Goal: Use online tool/utility: Utilize a website feature to perform a specific function

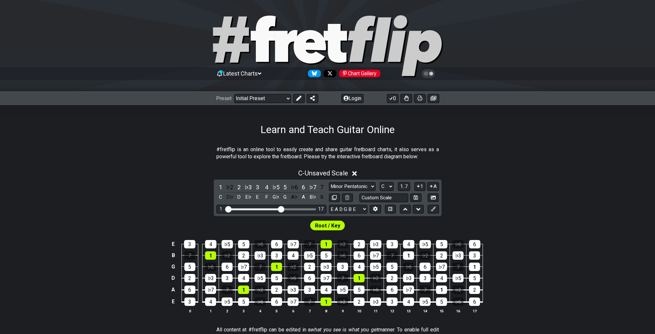
scroll to position [97, 0]
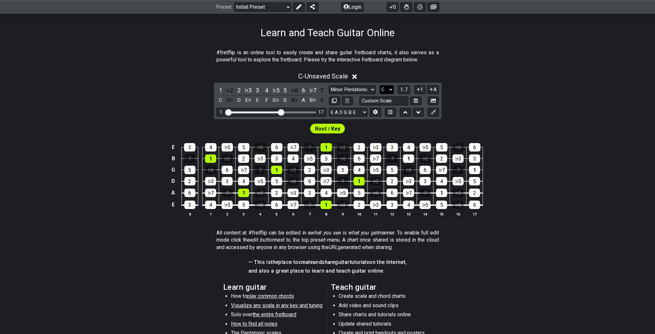
click at [390, 90] on select "A♭ A A♯ B♭ B C C♯ D♭ D D♯ E♭ E F F♯ G♭ G G♯" at bounding box center [387, 89] width 14 height 9
select select "A"
click at [380, 85] on select "A♭ A A♯ B♭ B C C♯ D♭ D D♯ E♭ E F F♯ G♭ G G♯" at bounding box center [387, 89] width 14 height 9
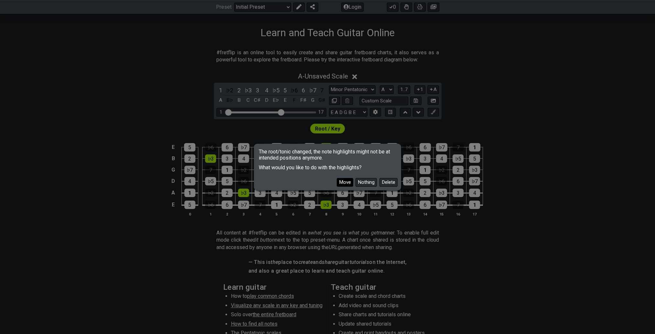
click at [343, 185] on button "Move" at bounding box center [345, 182] width 16 height 9
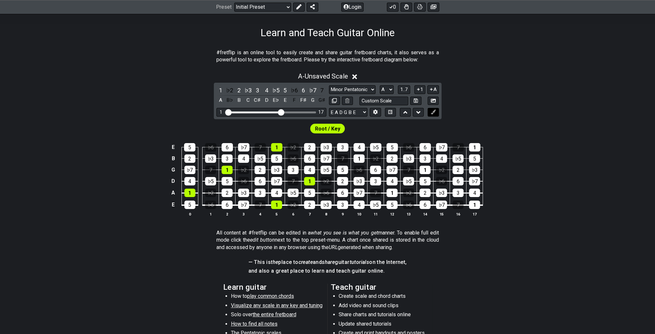
click at [433, 113] on icon at bounding box center [433, 112] width 5 height 5
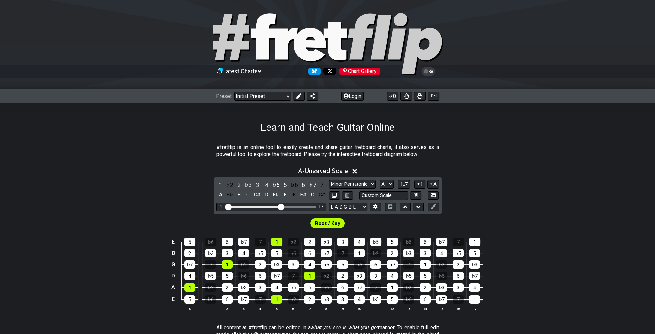
scroll to position [0, 0]
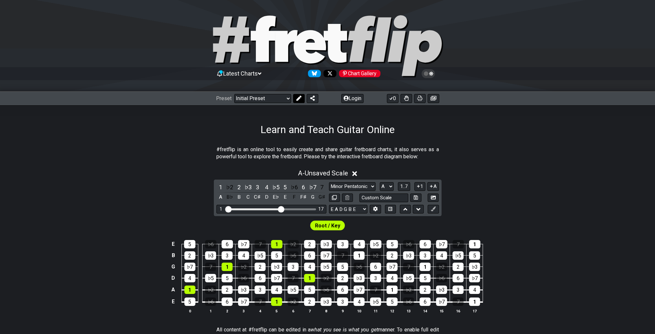
click at [297, 99] on icon at bounding box center [298, 98] width 5 height 5
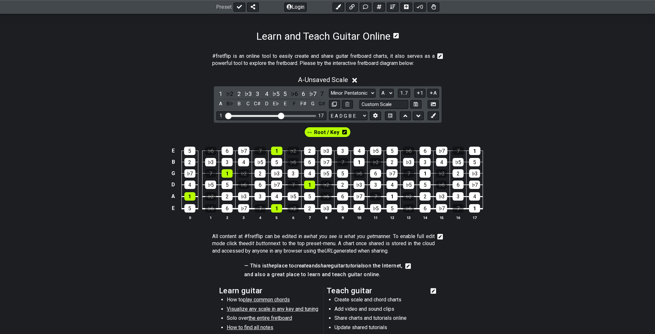
scroll to position [97, 0]
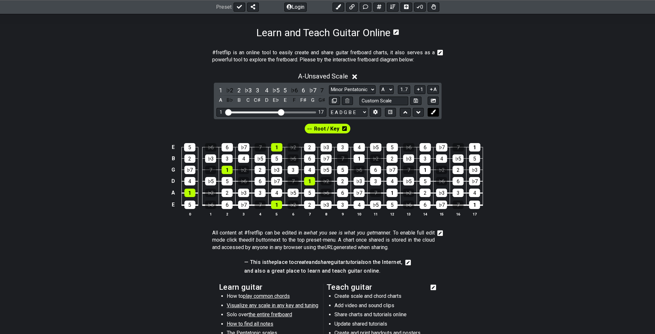
click at [433, 111] on icon at bounding box center [433, 112] width 5 height 5
click at [347, 128] on span "New Marker" at bounding box center [350, 128] width 27 height 9
click at [342, 147] on div "3" at bounding box center [342, 147] width 11 height 8
click at [342, 148] on div "3" at bounding box center [342, 147] width 11 height 8
click at [369, 129] on icon at bounding box center [371, 128] width 5 height 5
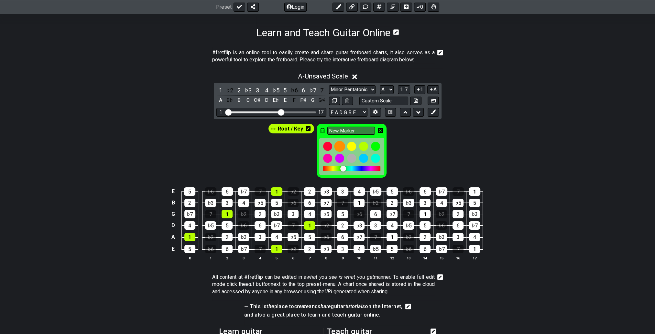
click at [339, 145] on div at bounding box center [339, 146] width 11 height 11
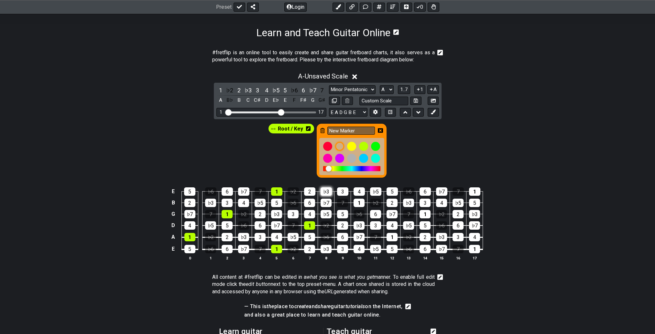
click at [327, 191] on div "♭3" at bounding box center [325, 192] width 11 height 8
click at [324, 188] on div "♭3" at bounding box center [325, 192] width 11 height 8
click at [339, 144] on div at bounding box center [339, 146] width 11 height 11
click at [380, 129] on icon at bounding box center [380, 130] width 5 height 5
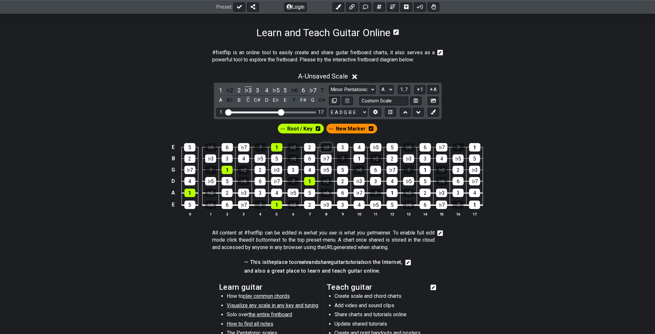
click at [327, 147] on div "♭3" at bounding box center [325, 147] width 11 height 8
click at [326, 148] on div "♭3" at bounding box center [325, 147] width 11 height 8
click at [340, 127] on span "New Marker" at bounding box center [351, 128] width 30 height 9
click at [340, 127] on span "New Marker" at bounding box center [350, 128] width 27 height 9
click at [340, 127] on span "New Marker" at bounding box center [351, 128] width 30 height 9
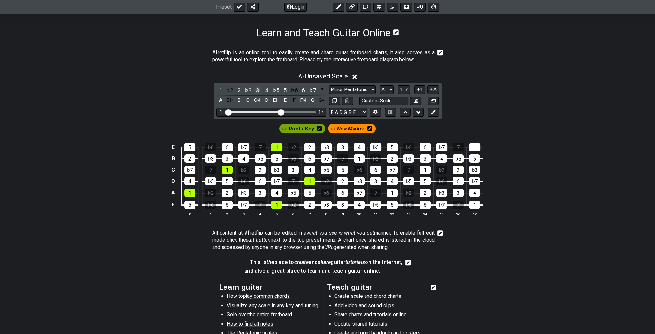
click at [255, 90] on div "3" at bounding box center [257, 90] width 8 height 9
click at [310, 130] on span "Root / Key" at bounding box center [301, 128] width 25 height 9
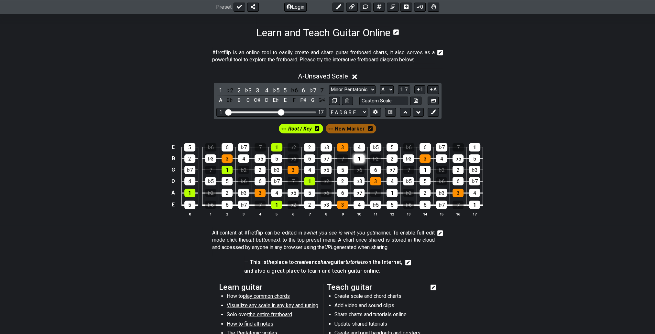
click at [359, 158] on div "1" at bounding box center [358, 159] width 11 height 8
click at [392, 192] on div "1" at bounding box center [391, 193] width 11 height 8
click at [424, 170] on div "1" at bounding box center [424, 170] width 11 height 8
click at [472, 145] on div "1" at bounding box center [474, 147] width 11 height 8
click at [473, 203] on div "1" at bounding box center [474, 205] width 11 height 8
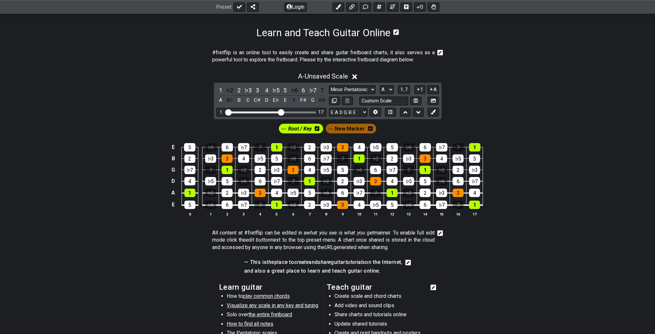
click at [370, 129] on icon at bounding box center [370, 128] width 5 height 5
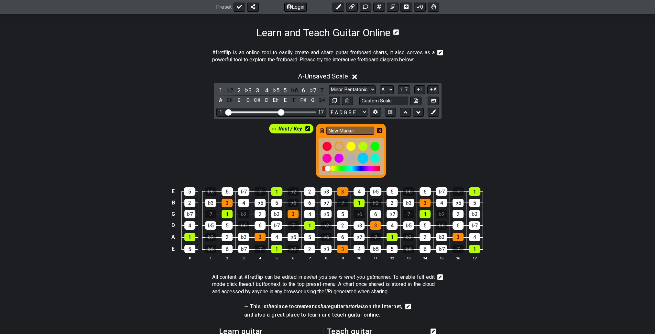
click at [362, 158] on div at bounding box center [362, 158] width 11 height 11
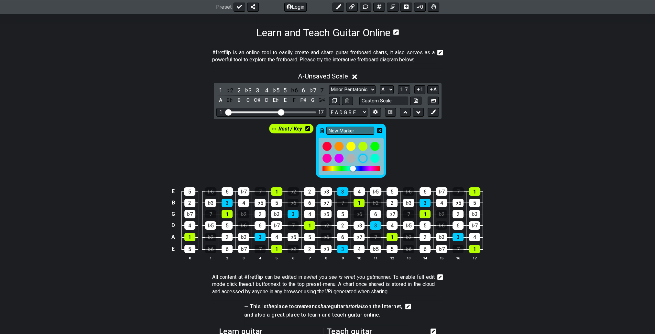
click at [408, 151] on div "Root / Key New Marker" at bounding box center [327, 149] width 655 height 60
click at [350, 130] on input "New Marker" at bounding box center [350, 131] width 48 height 8
click at [395, 146] on div "Root / Key New Marker" at bounding box center [327, 149] width 655 height 60
click at [380, 131] on icon at bounding box center [379, 130] width 5 height 5
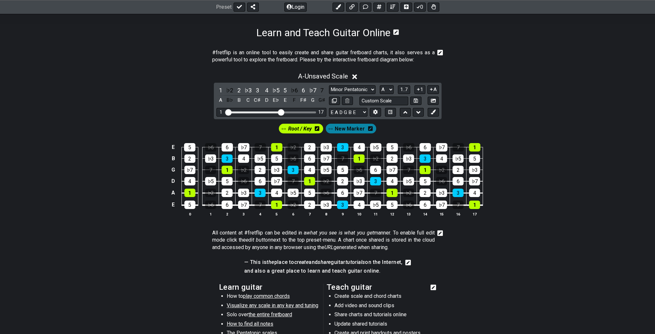
click at [349, 130] on span "New Marker" at bounding box center [350, 128] width 30 height 9
click at [275, 90] on div "♭5" at bounding box center [276, 90] width 8 height 9
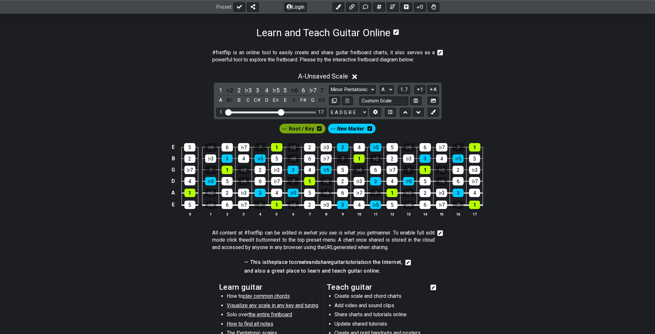
click at [359, 127] on span "New Marker" at bounding box center [350, 128] width 27 height 9
click at [370, 129] on icon at bounding box center [371, 128] width 5 height 5
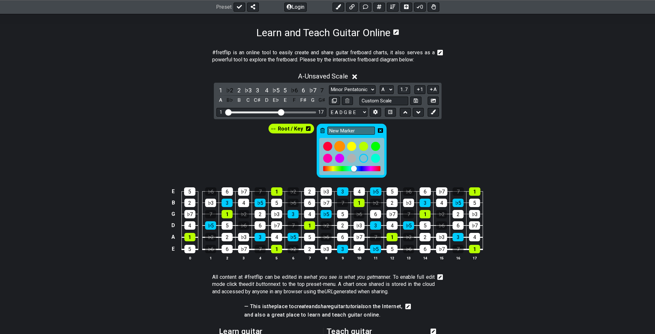
click at [341, 147] on div at bounding box center [339, 146] width 11 height 11
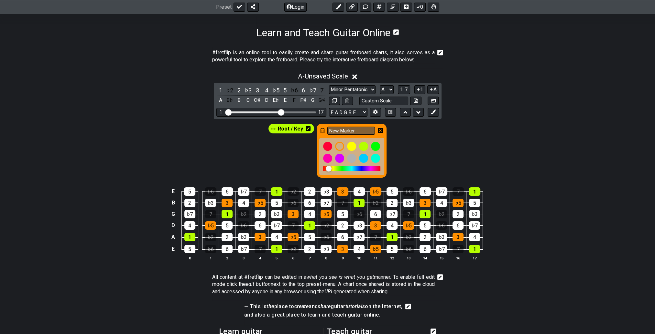
click at [401, 148] on div "Root / Key New Marker" at bounding box center [327, 149] width 655 height 60
click at [398, 142] on div "Root / Key New Marker" at bounding box center [327, 149] width 655 height 60
click at [366, 158] on div at bounding box center [363, 158] width 11 height 11
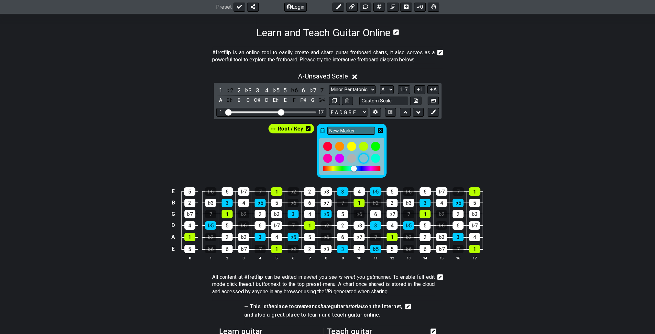
click at [365, 158] on div at bounding box center [363, 158] width 11 height 11
click at [340, 157] on div at bounding box center [339, 158] width 11 height 11
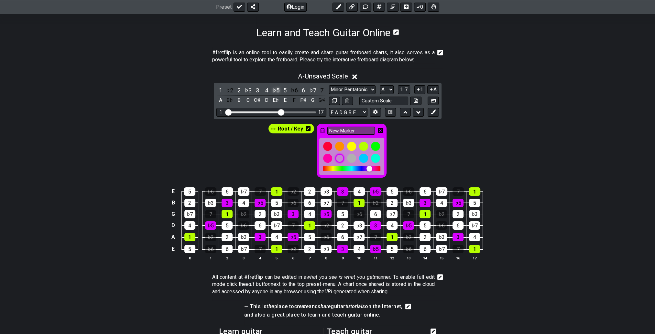
click at [277, 89] on div "♭5" at bounding box center [276, 90] width 8 height 9
click at [276, 90] on div "♯4" at bounding box center [276, 90] width 8 height 9
click at [376, 189] on div "♯4" at bounding box center [375, 192] width 11 height 8
click at [374, 190] on div "♯4" at bounding box center [375, 192] width 11 height 8
click at [275, 89] on div "♯4" at bounding box center [276, 90] width 8 height 9
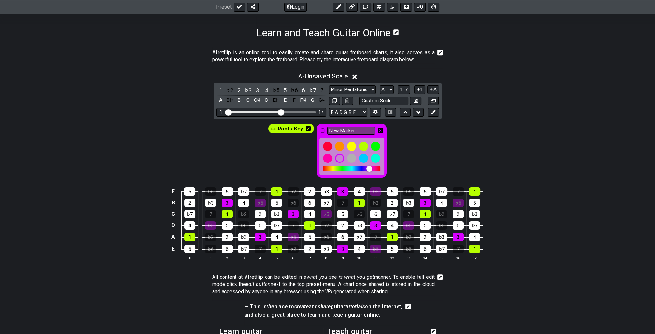
click at [275, 89] on div "♭5" at bounding box center [276, 90] width 8 height 9
click at [275, 89] on div "♯4" at bounding box center [276, 90] width 8 height 9
click at [275, 89] on div "♭5" at bounding box center [276, 90] width 8 height 9
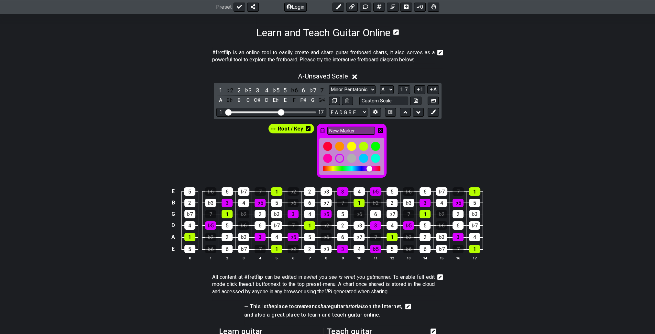
click at [396, 152] on div "Root / Key New Marker" at bounding box center [327, 149] width 655 height 60
click at [379, 130] on icon at bounding box center [380, 130] width 5 height 5
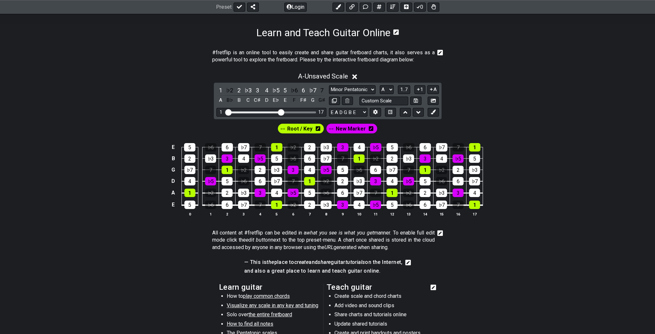
click at [351, 127] on span "New Marker" at bounding box center [351, 128] width 30 height 9
click at [351, 127] on span "New Marker" at bounding box center [350, 128] width 27 height 9
click at [370, 128] on icon at bounding box center [371, 128] width 5 height 5
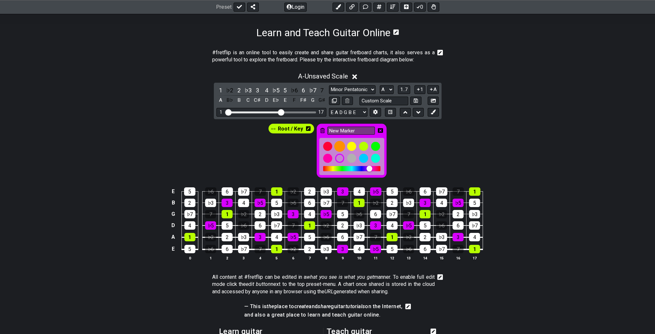
click at [339, 145] on div at bounding box center [339, 146] width 11 height 11
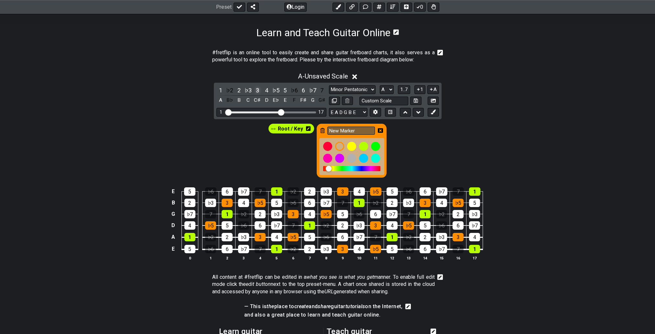
click at [258, 91] on div "3" at bounding box center [257, 90] width 8 height 9
click at [362, 155] on div at bounding box center [363, 158] width 11 height 11
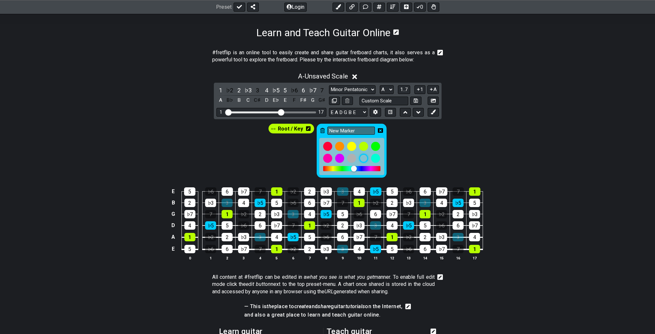
click at [405, 149] on div "Root / Key New Marker" at bounding box center [327, 149] width 655 height 60
click at [379, 128] on icon at bounding box center [380, 130] width 5 height 5
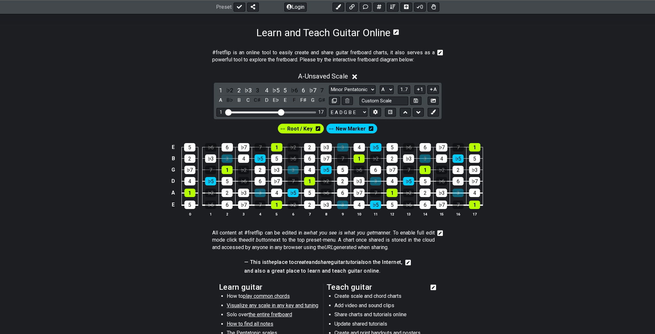
click at [370, 129] on icon at bounding box center [371, 128] width 5 height 5
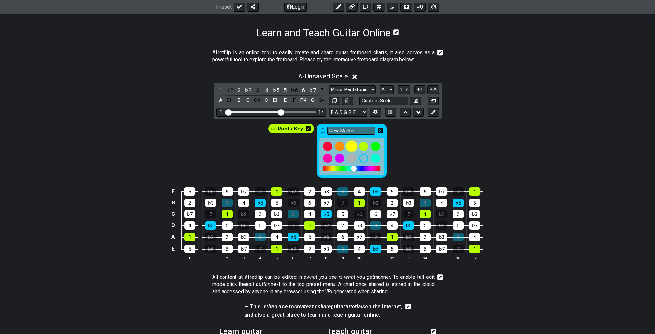
click at [353, 148] on div at bounding box center [351, 146] width 11 height 11
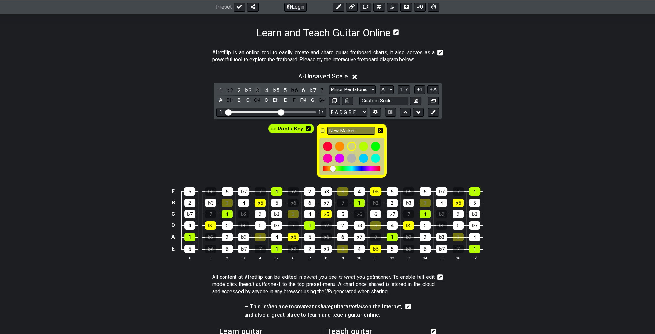
click at [256, 90] on div "3" at bounding box center [257, 90] width 8 height 9
click at [379, 130] on icon at bounding box center [380, 130] width 5 height 5
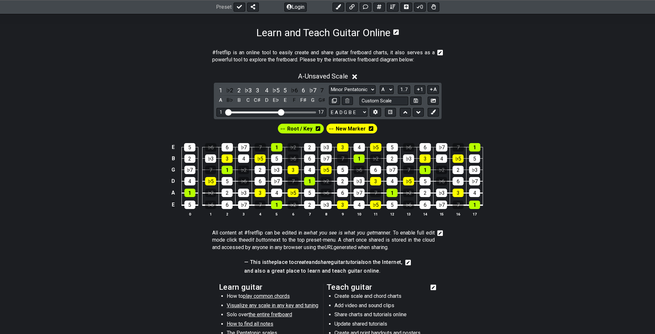
click at [350, 129] on span "New Marker" at bounding box center [351, 128] width 30 height 9
click at [369, 127] on icon at bounding box center [369, 128] width 5 height 5
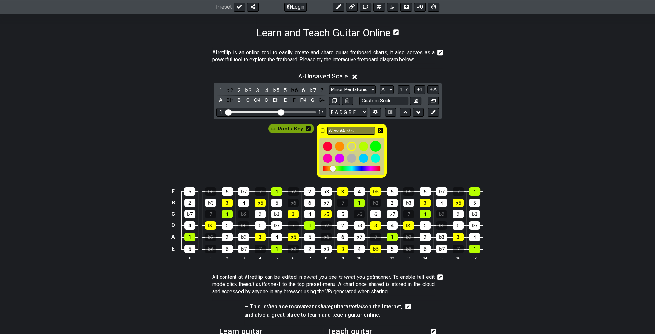
click at [373, 145] on div at bounding box center [375, 146] width 11 height 11
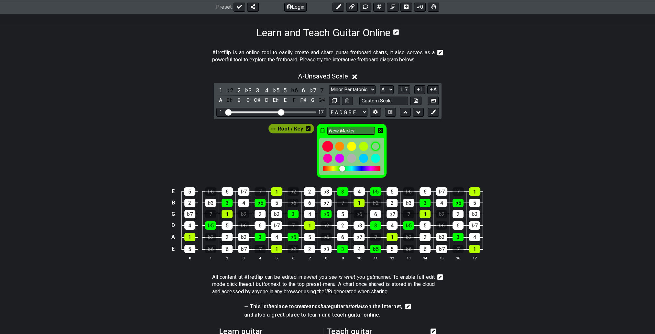
click at [327, 146] on div at bounding box center [327, 146] width 11 height 11
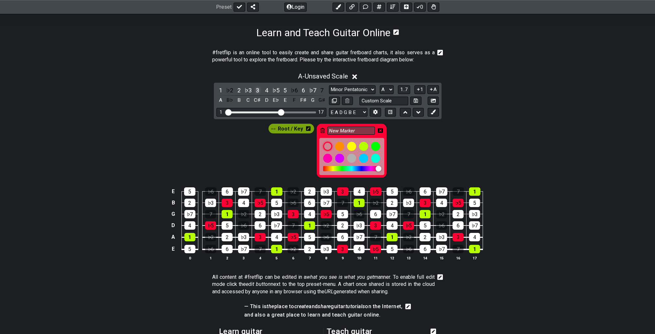
click at [256, 90] on div "3" at bounding box center [257, 90] width 8 height 9
click at [362, 158] on div at bounding box center [363, 158] width 11 height 11
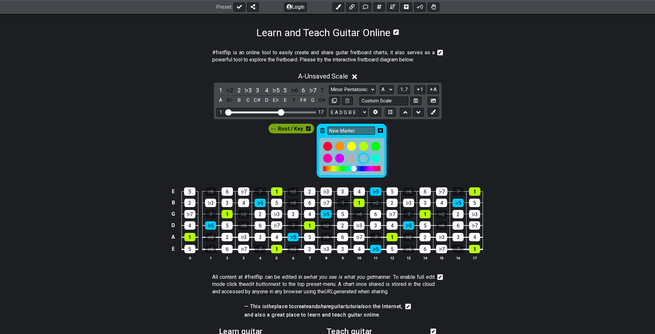
click at [362, 158] on div at bounding box center [363, 158] width 11 height 11
click at [380, 130] on icon at bounding box center [380, 130] width 5 height 5
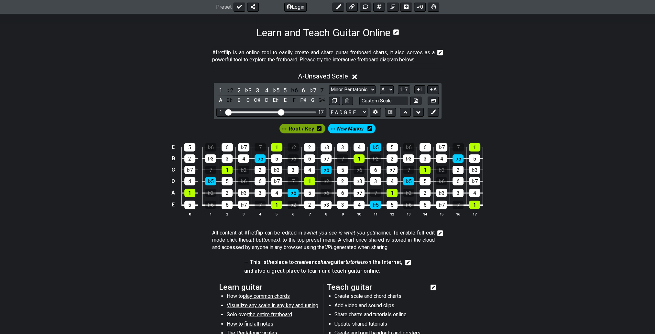
click at [368, 128] on icon at bounding box center [369, 128] width 5 height 5
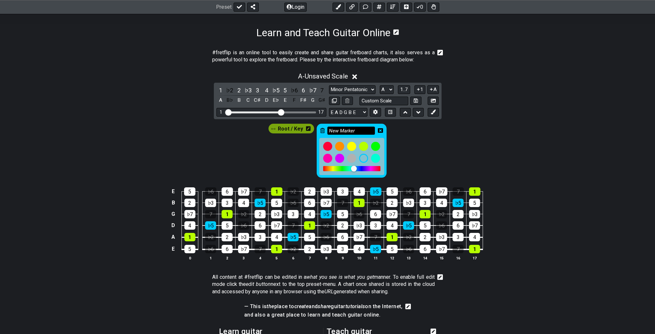
click at [356, 130] on input "New Marker" at bounding box center [351, 131] width 48 height 8
drag, startPoint x: 356, startPoint y: 130, endPoint x: 328, endPoint y: 127, distance: 28.9
click at [328, 127] on input "New Marker" at bounding box center [351, 131] width 48 height 8
type input "3"
click at [407, 152] on div "Root / Key 3" at bounding box center [327, 149] width 655 height 60
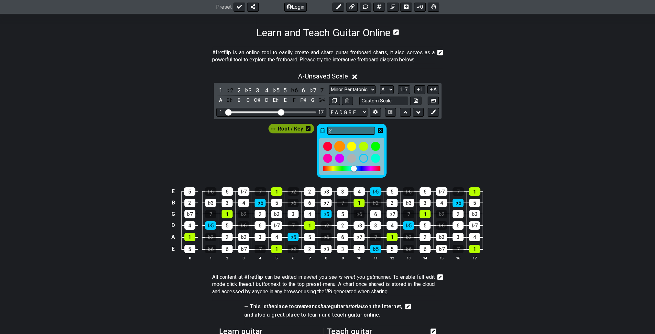
click at [339, 145] on div at bounding box center [339, 146] width 11 height 11
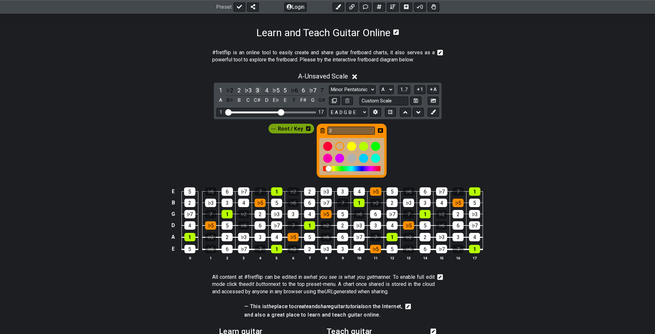
click at [255, 89] on div "3" at bounding box center [257, 90] width 8 height 9
click at [341, 160] on div at bounding box center [339, 158] width 11 height 11
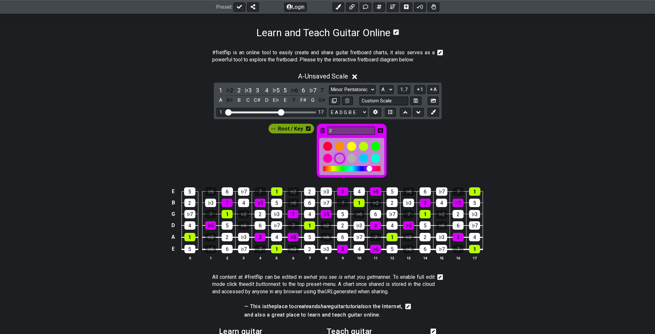
click at [340, 160] on div at bounding box center [339, 158] width 11 height 11
click at [325, 156] on div at bounding box center [327, 158] width 11 height 11
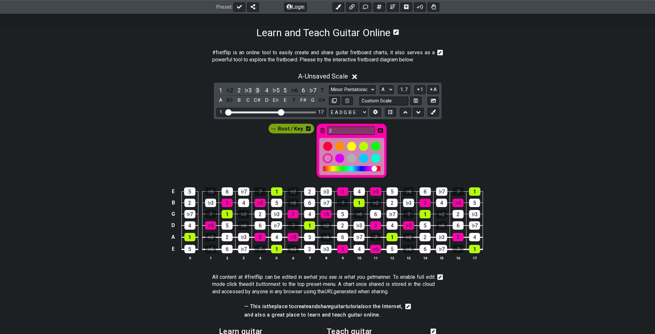
click at [255, 90] on div "3" at bounding box center [257, 90] width 8 height 9
click at [273, 91] on div "♭5" at bounding box center [276, 90] width 8 height 9
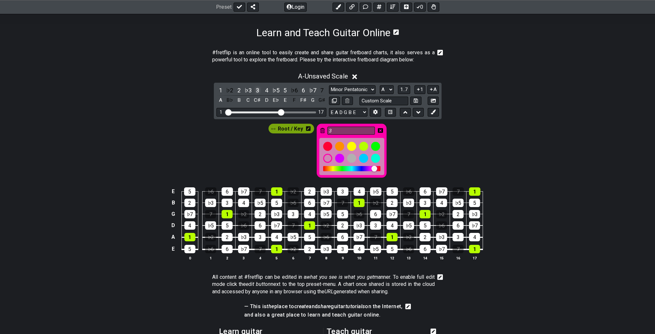
click at [255, 91] on div "3" at bounding box center [257, 90] width 8 height 9
click at [423, 156] on div "Root / Key 3" at bounding box center [327, 149] width 655 height 60
click at [379, 130] on icon at bounding box center [380, 130] width 5 height 5
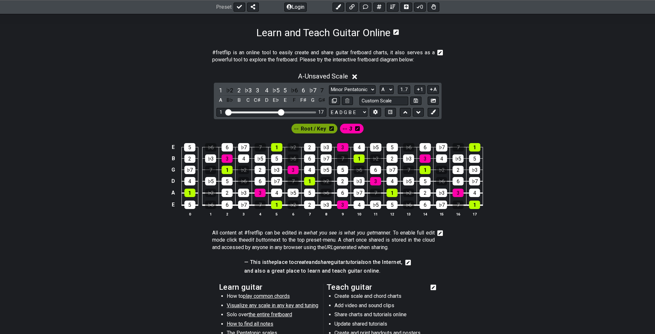
click at [391, 133] on div "Root / Key 3" at bounding box center [327, 127] width 655 height 16
click at [345, 129] on icon at bounding box center [344, 129] width 5 height 5
click at [344, 130] on icon at bounding box center [344, 129] width 5 height 5
click at [357, 127] on icon at bounding box center [357, 128] width 5 height 5
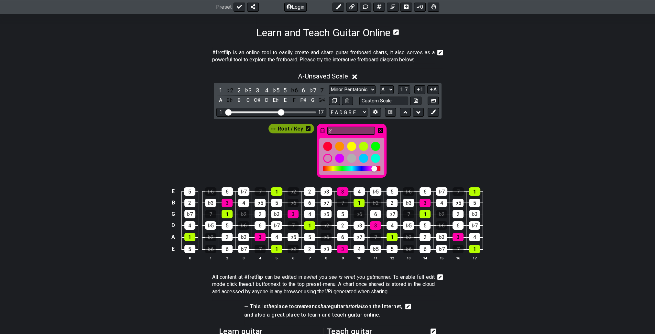
click at [405, 147] on div "Root / Key 3" at bounding box center [327, 149] width 655 height 60
click at [365, 159] on div at bounding box center [363, 158] width 11 height 11
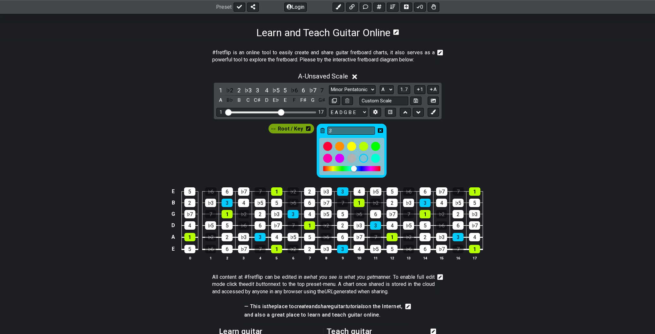
click at [379, 129] on icon at bounding box center [380, 130] width 5 height 5
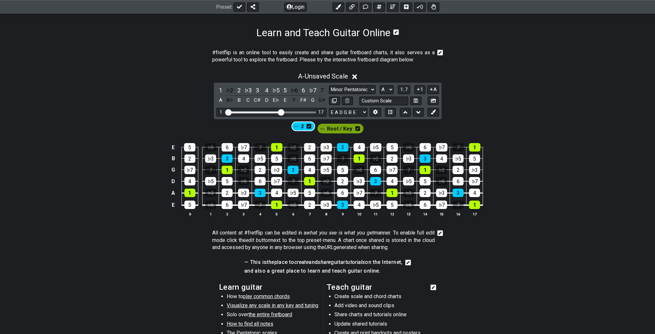
drag, startPoint x: 344, startPoint y: 130, endPoint x: 294, endPoint y: 128, distance: 49.5
click at [294, 128] on div "Root / Key 3" at bounding box center [327, 129] width 74 height 12
drag, startPoint x: 368, startPoint y: 131, endPoint x: 359, endPoint y: 129, distance: 9.1
click at [359, 129] on icon at bounding box center [357, 128] width 5 height 5
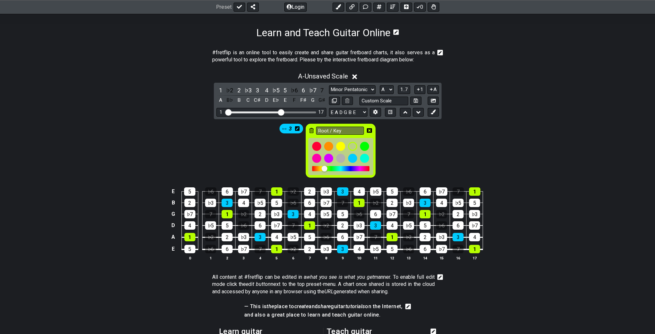
click at [384, 130] on div "3 Root / Key" at bounding box center [327, 149] width 655 height 60
click at [367, 131] on icon at bounding box center [369, 130] width 5 height 5
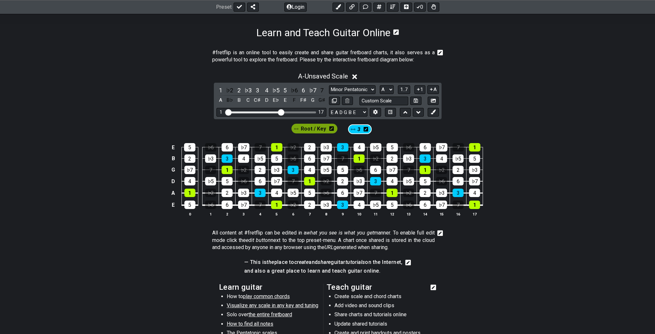
drag, startPoint x: 302, startPoint y: 129, endPoint x: 360, endPoint y: 130, distance: 57.9
click at [360, 130] on div "3 Root / Key" at bounding box center [327, 129] width 74 height 12
